Goal: Navigation & Orientation: Find specific page/section

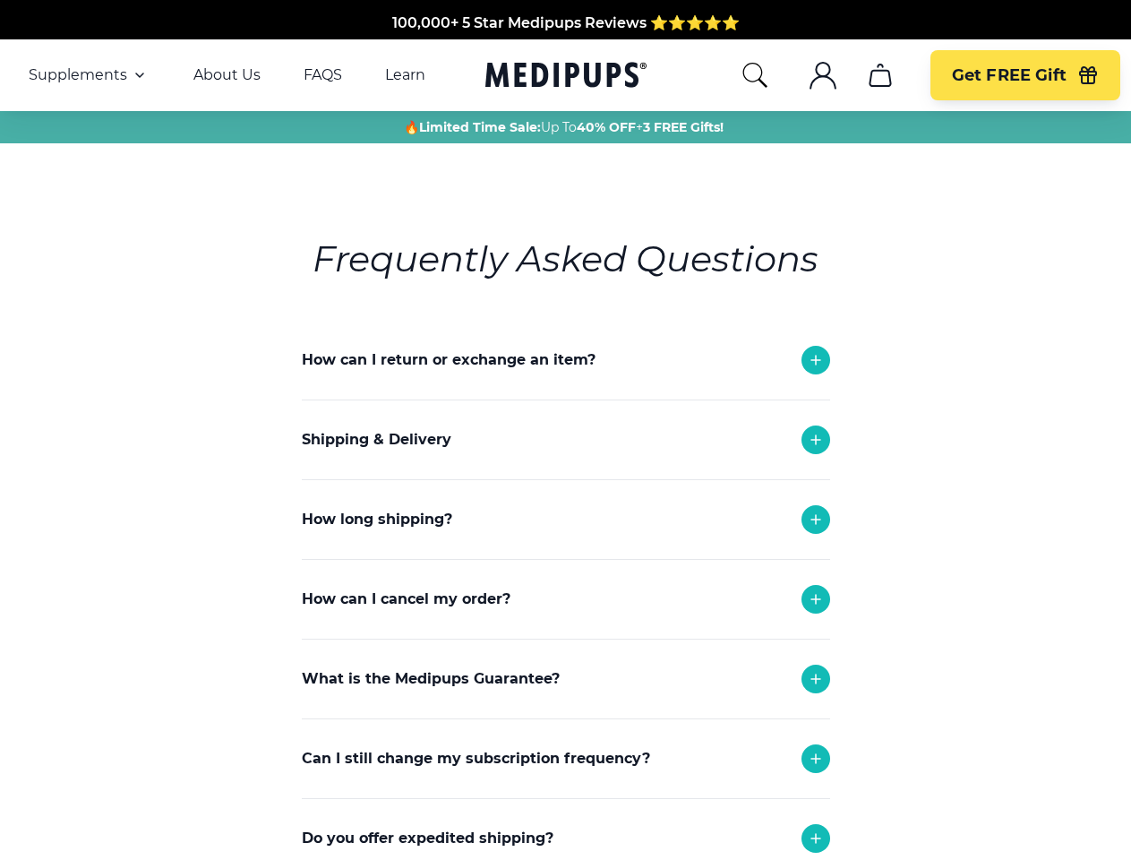
click at [89, 75] on span "Supplements" at bounding box center [78, 75] width 99 height 18
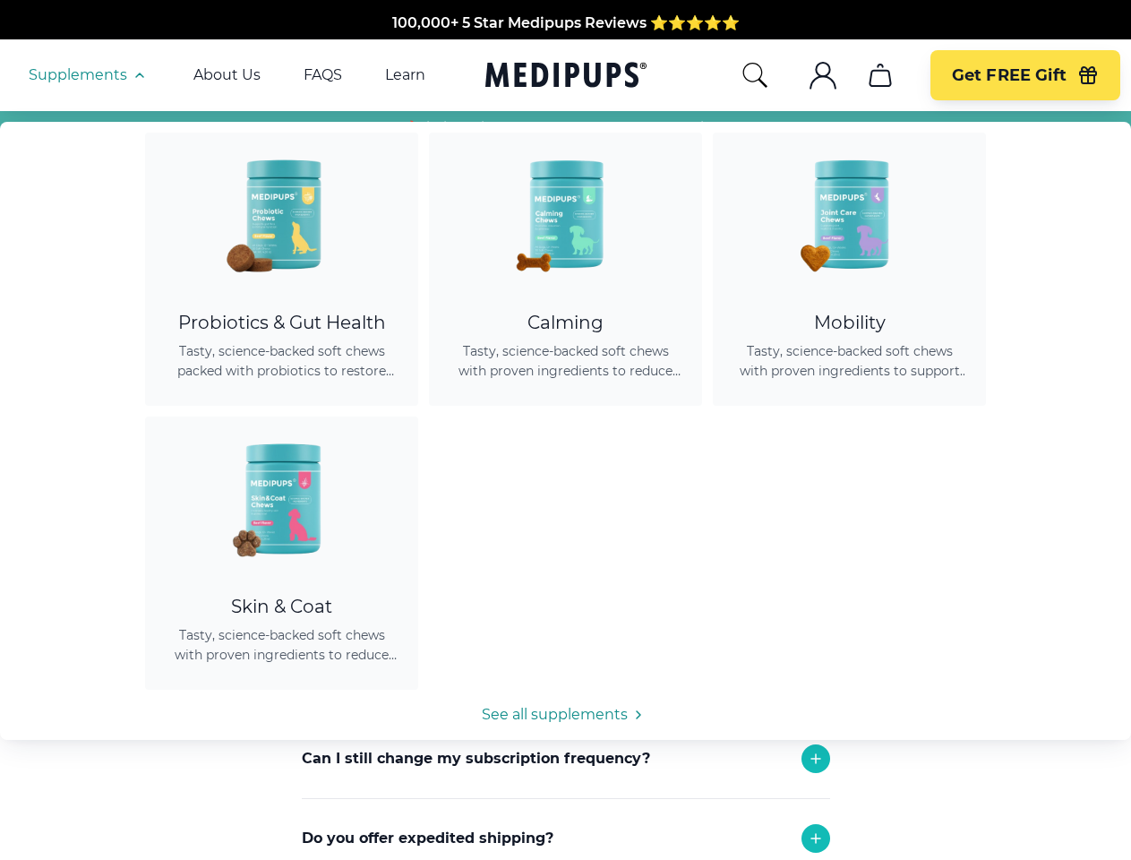
click at [138, 75] on icon "button" at bounding box center [139, 74] width 21 height 21
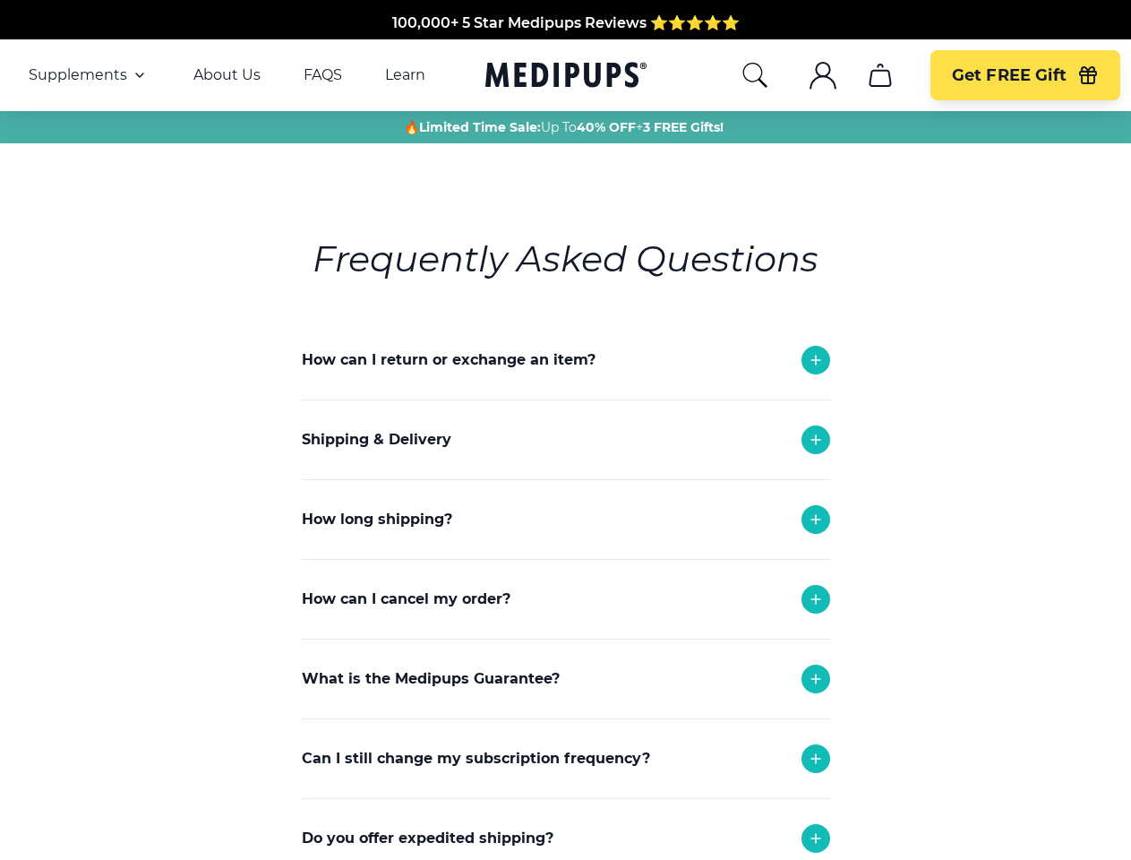
click at [754, 75] on icon "search" at bounding box center [755, 75] width 29 height 29
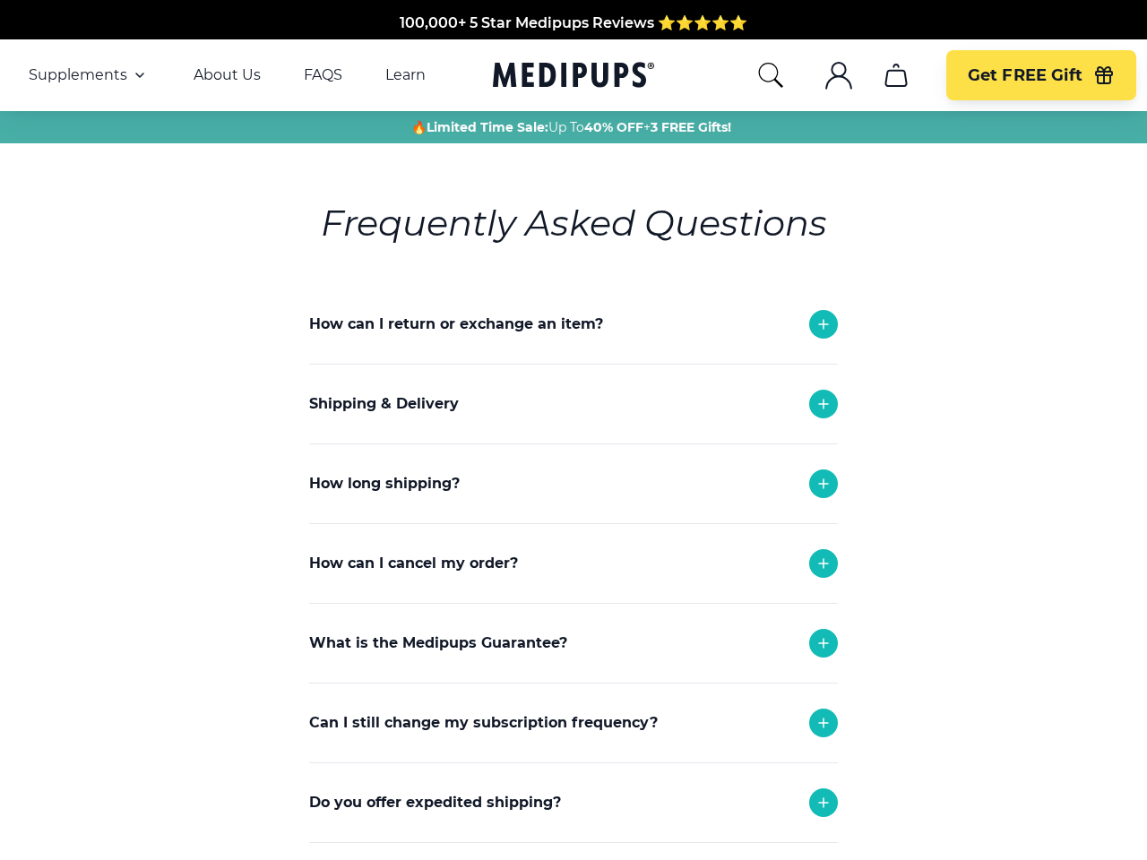
click at [824, 75] on icon ".cls-1{fill:none;stroke:currentColor;stroke-miterlimit:10;stroke-width:1.5px;}" at bounding box center [838, 75] width 29 height 29
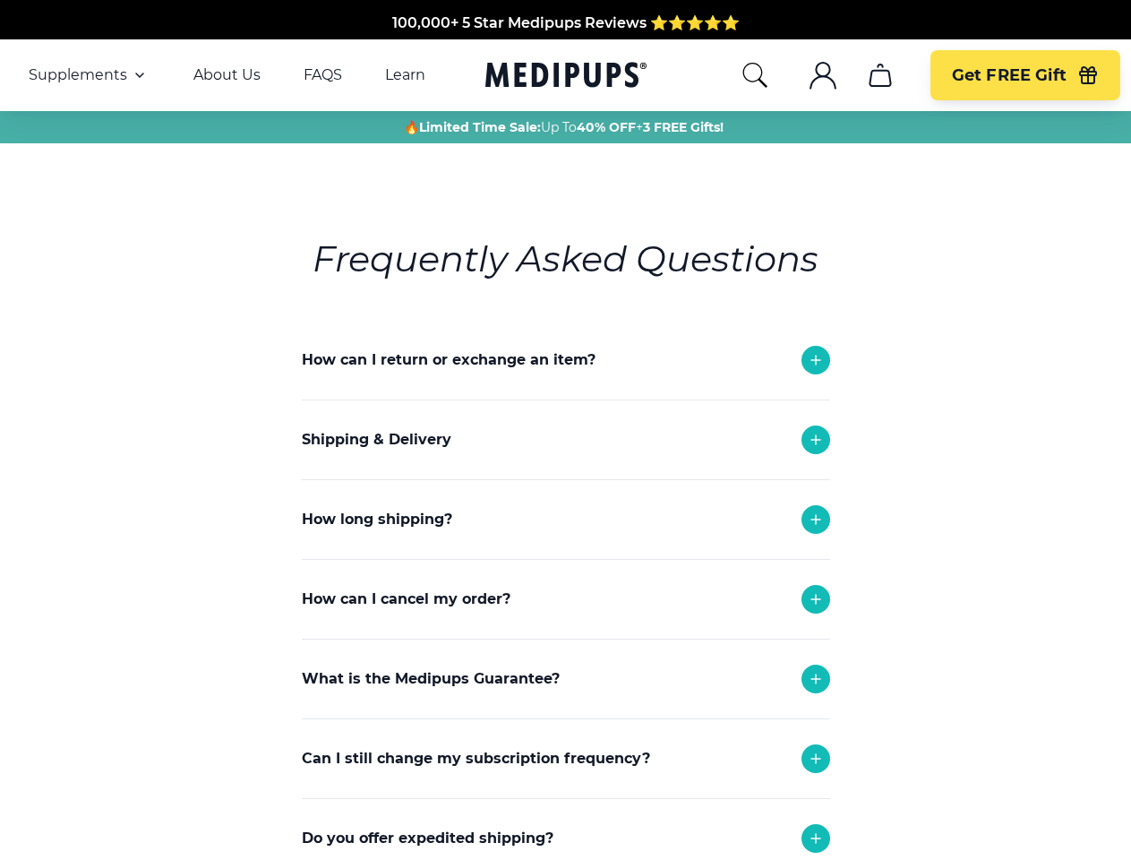
click at [880, 75] on icon "cart" at bounding box center [880, 75] width 29 height 29
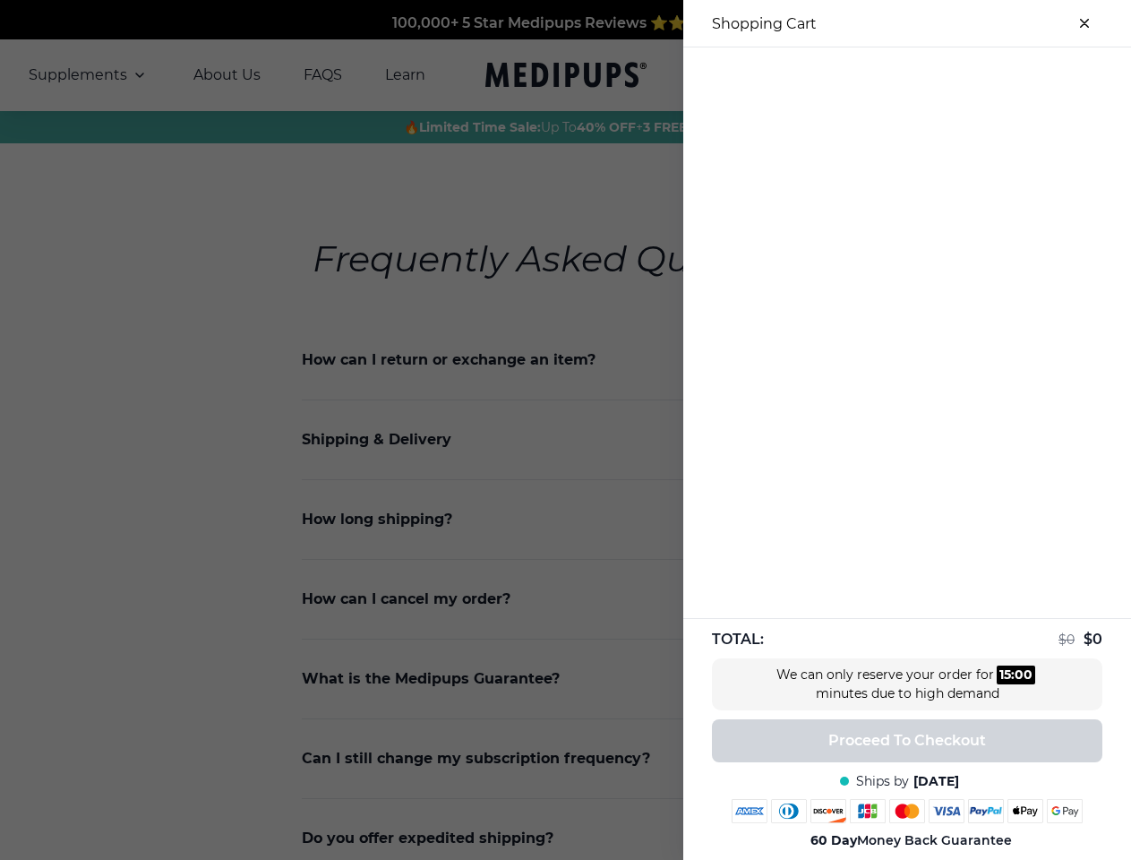
click at [880, 75] on div at bounding box center [908, 62] width 448 height 30
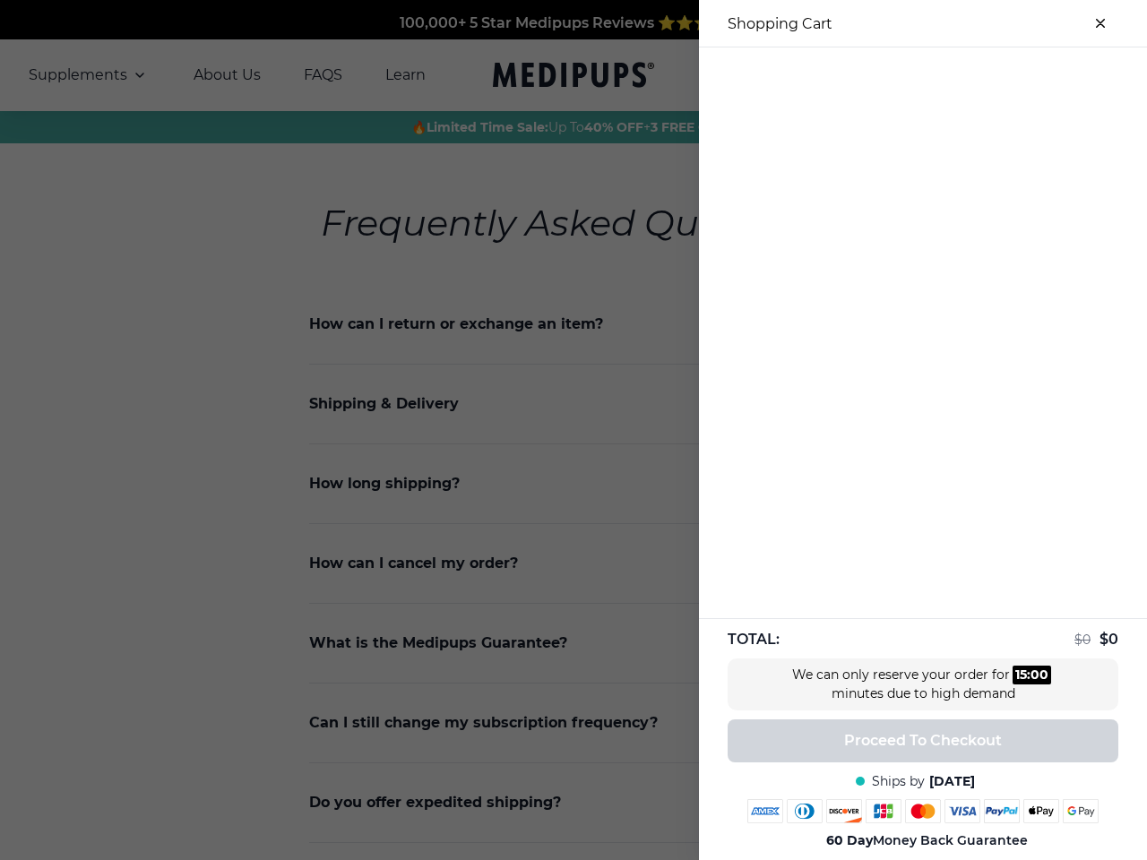
click at [1025, 75] on div at bounding box center [923, 62] width 448 height 30
click at [1088, 75] on div at bounding box center [923, 62] width 448 height 30
